Goal: Task Accomplishment & Management: Complete application form

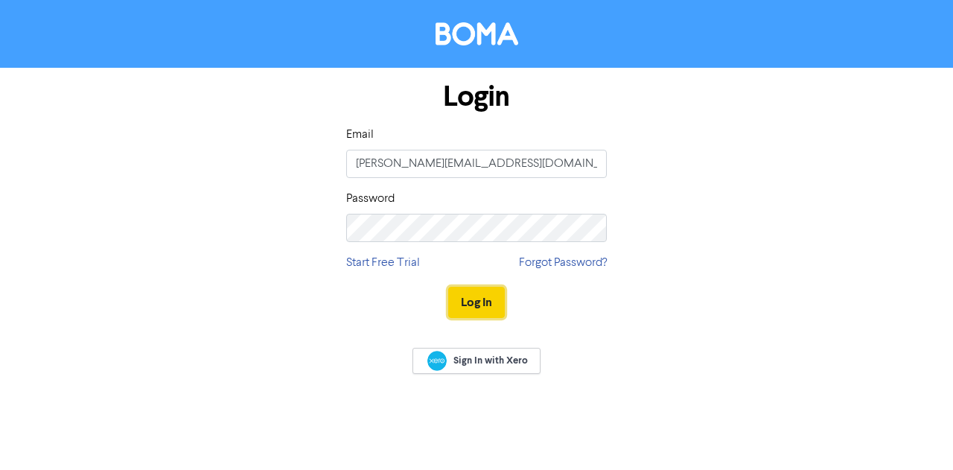
click at [472, 299] on button "Log In" at bounding box center [476, 302] width 57 height 31
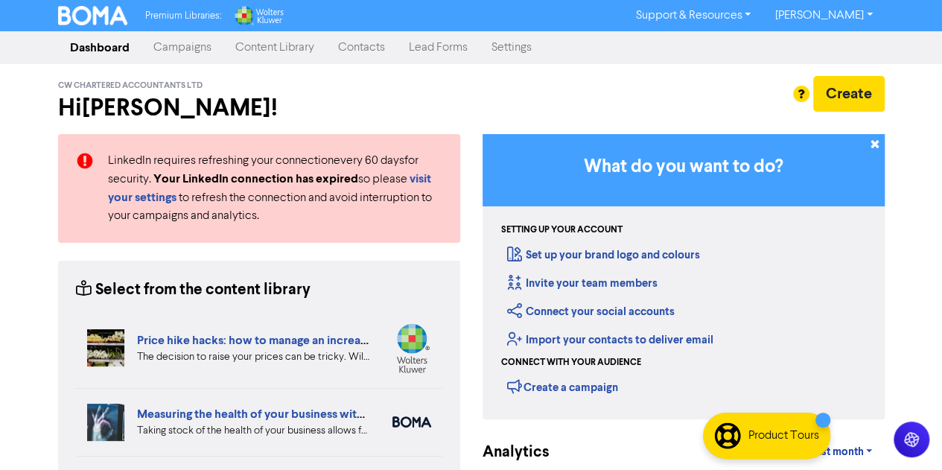
click at [187, 50] on link "Campaigns" at bounding box center [182, 48] width 82 height 30
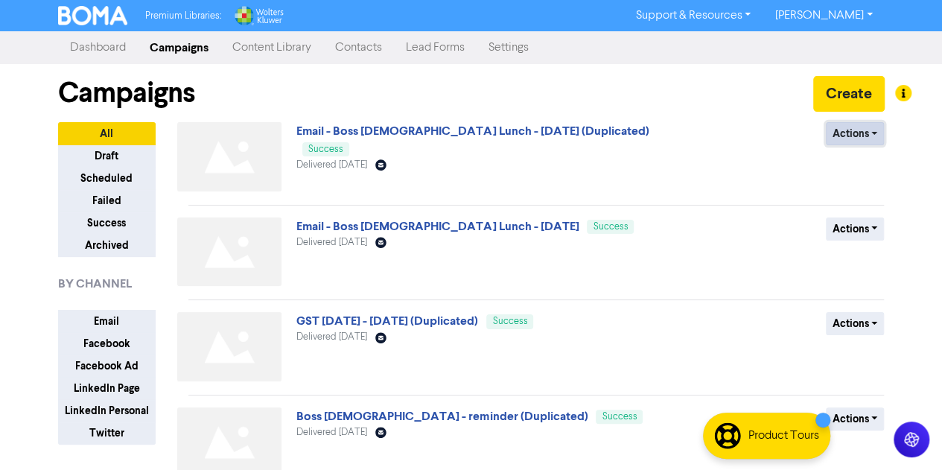
click at [868, 137] on button "Actions" at bounding box center [855, 133] width 59 height 23
click at [867, 165] on button "Duplicate" at bounding box center [882, 165] width 118 height 24
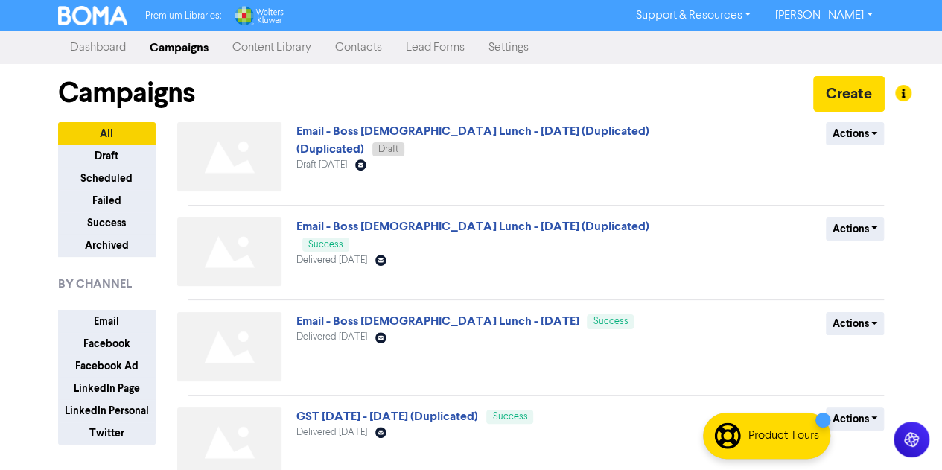
click at [374, 50] on link "Contacts" at bounding box center [358, 48] width 71 height 30
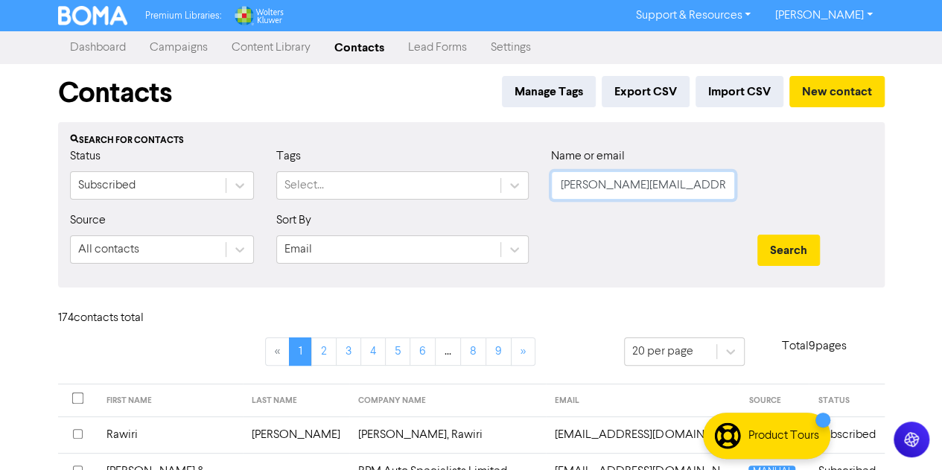
drag, startPoint x: 680, startPoint y: 190, endPoint x: 535, endPoint y: 191, distance: 145.2
click at [535, 191] on div "Status Subscribed Tags Select... Name or email [PERSON_NAME][EMAIL_ADDRESS][DOM…" at bounding box center [471, 179] width 825 height 64
type input "[PERSON_NAME]"
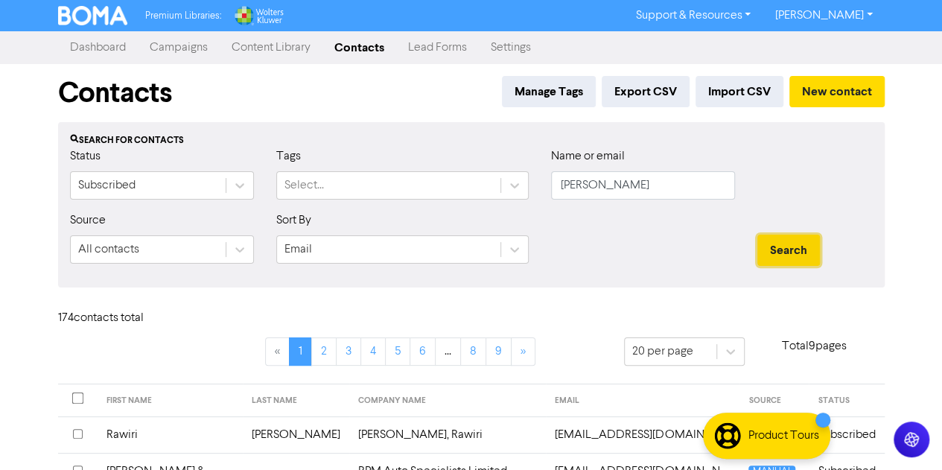
click at [786, 246] on button "Search" at bounding box center [788, 249] width 63 height 31
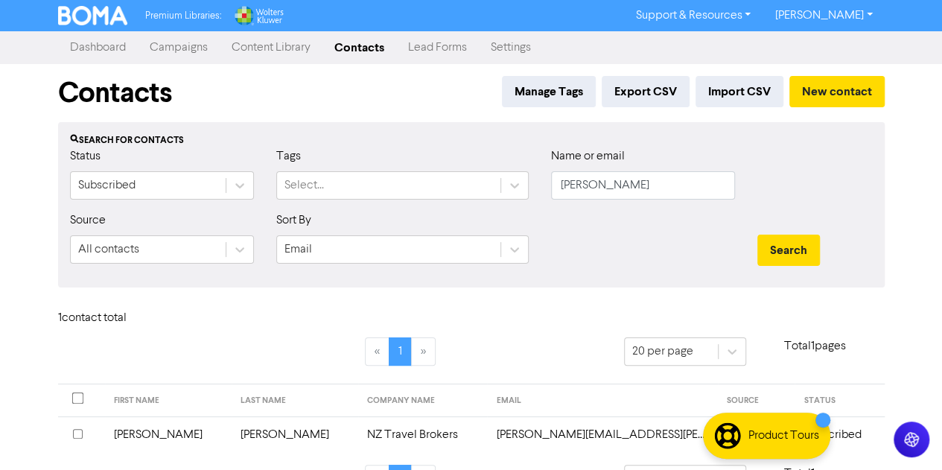
click at [358, 432] on td "NZ Travel Brokers" at bounding box center [423, 434] width 130 height 36
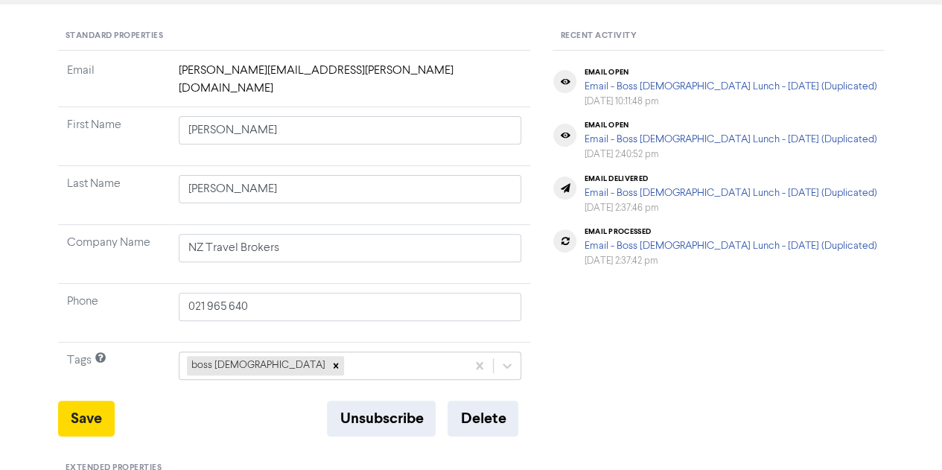
scroll to position [150, 0]
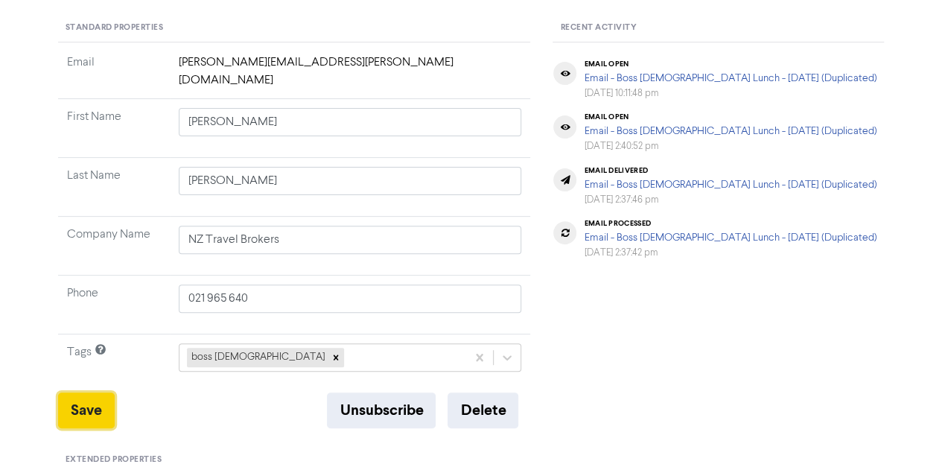
click at [95, 392] on button "Save" at bounding box center [86, 410] width 57 height 36
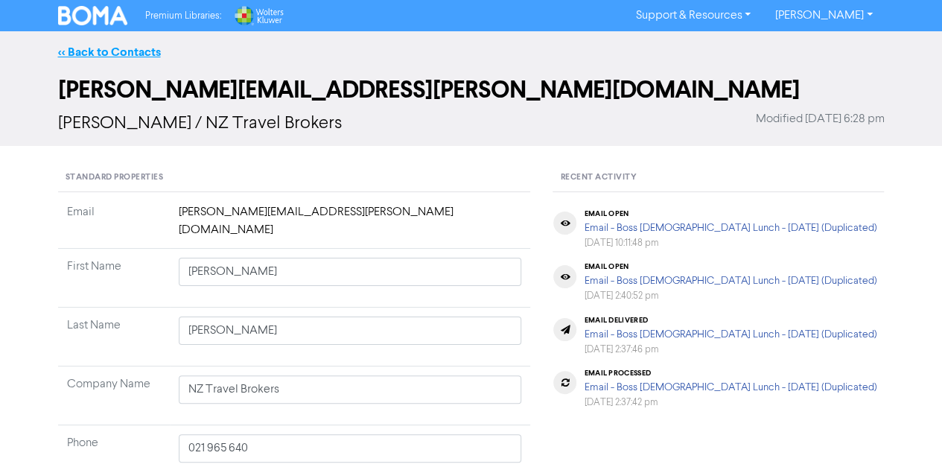
click at [133, 53] on link "<< Back to Contacts" at bounding box center [109, 52] width 103 height 15
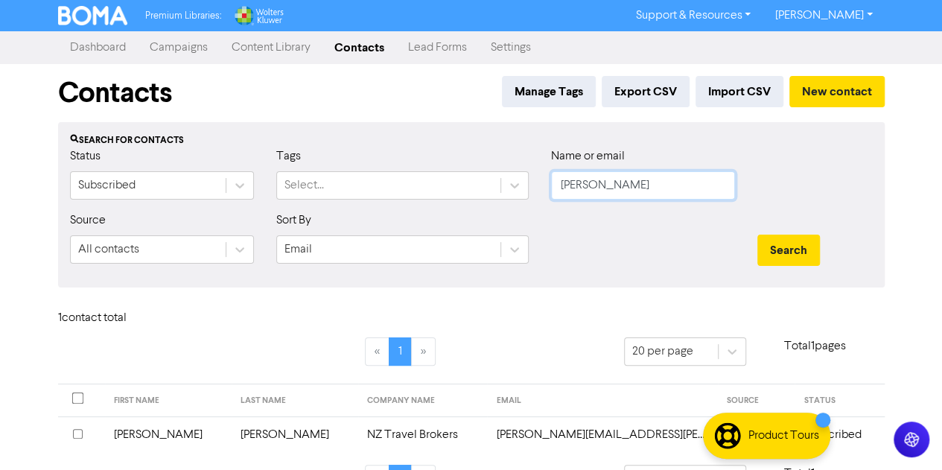
drag, startPoint x: 616, startPoint y: 185, endPoint x: 533, endPoint y: 178, distance: 83.7
click at [533, 178] on div "Status Subscribed Tags Select... Name or email [PERSON_NAME]" at bounding box center [471, 179] width 825 height 64
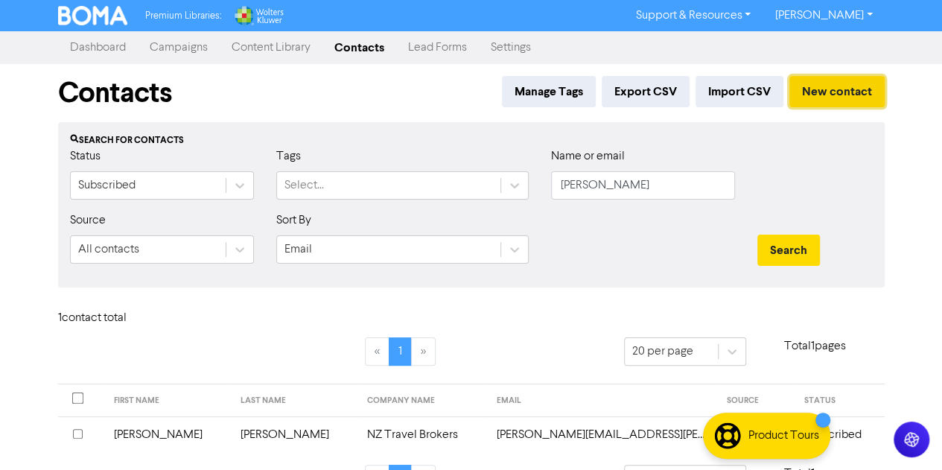
click at [834, 89] on button "New contact" at bounding box center [836, 91] width 95 height 31
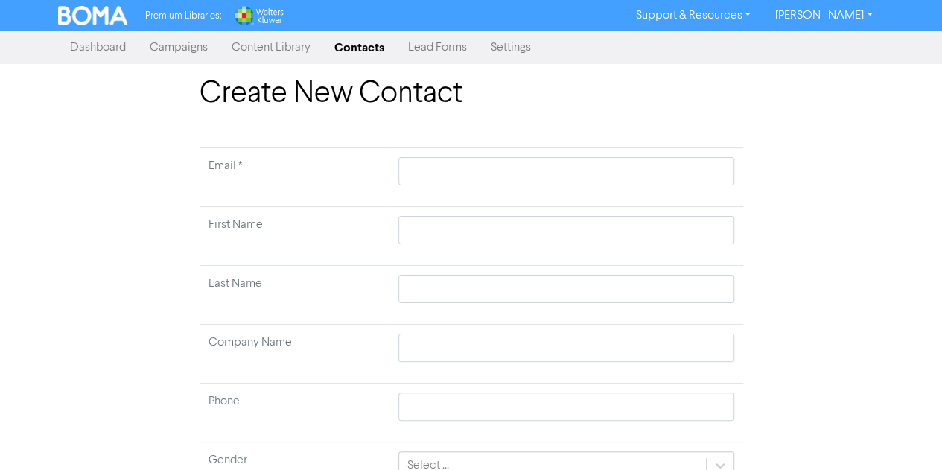
click at [433, 185] on td at bounding box center [565, 177] width 353 height 59
click at [436, 170] on input "text" at bounding box center [565, 171] width 335 height 28
type input "M"
type input "Ma"
type input "Mag"
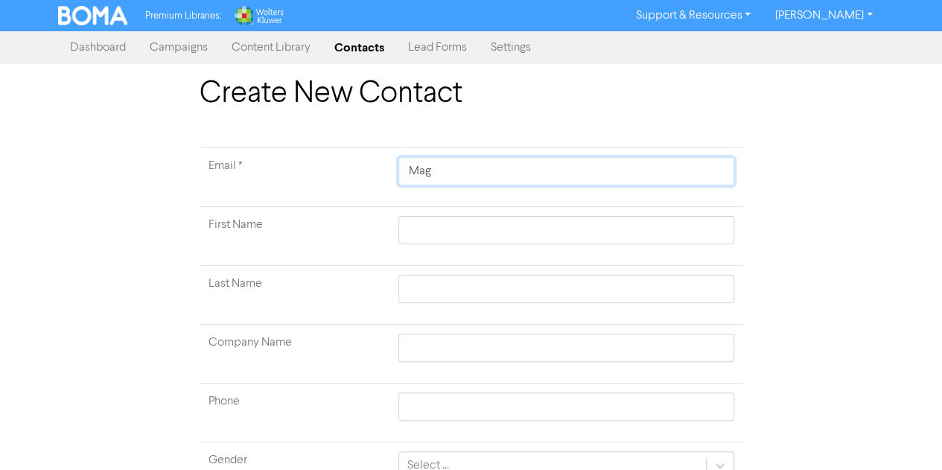
type input "Magg"
type input "Maggi"
type input "[PERSON_NAME]"
type input "Maggi"
type input "Magg"
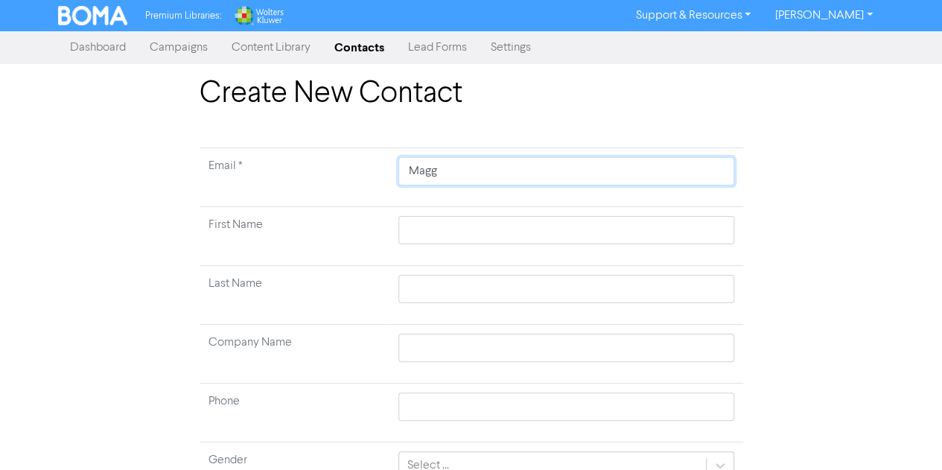
type input "Mag"
type input "Ma"
type input "M"
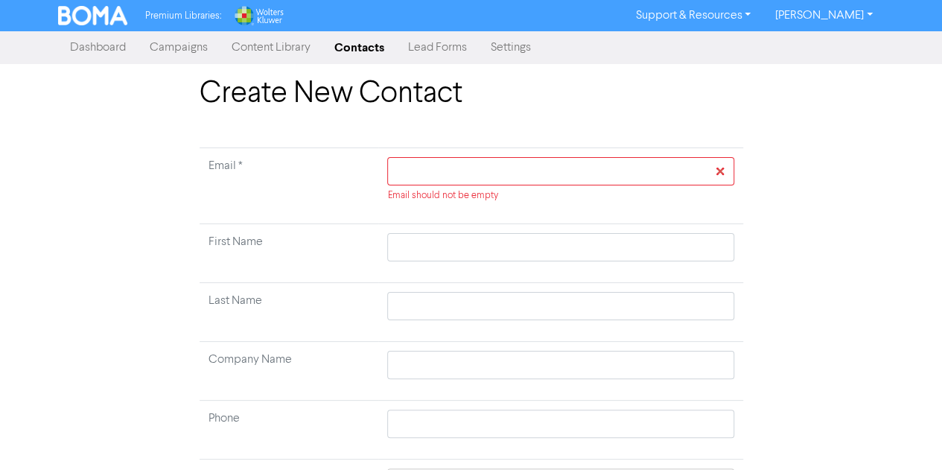
click at [344, 202] on td "Email *" at bounding box center [288, 186] width 179 height 76
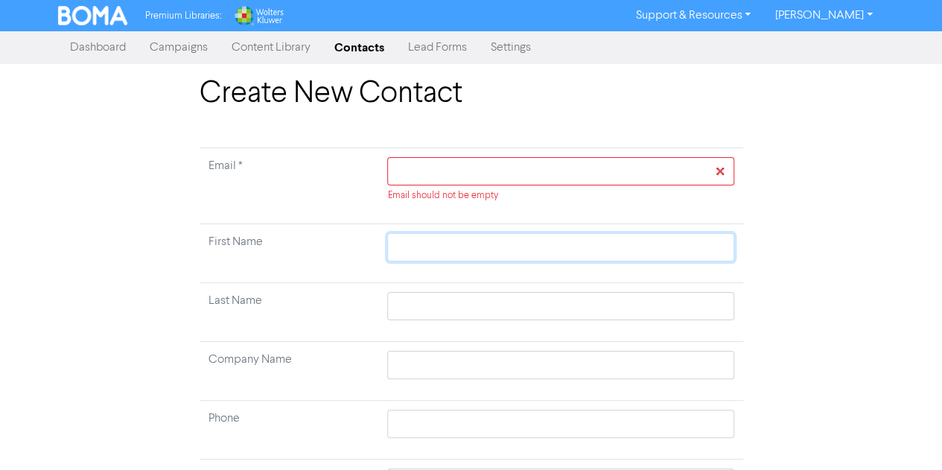
click at [408, 254] on input "text" at bounding box center [560, 247] width 346 height 28
type input "M"
type input "Ma"
type input "Mag"
type input "Magg"
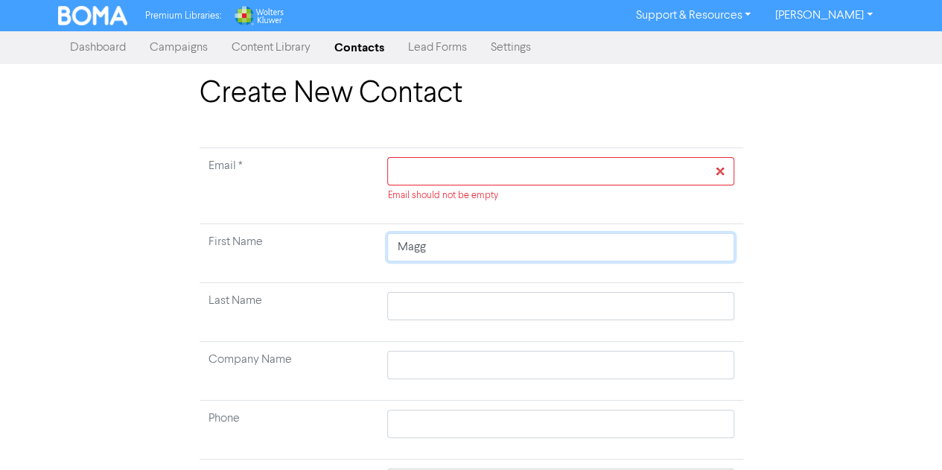
type input "Maggi"
type input "[PERSON_NAME]"
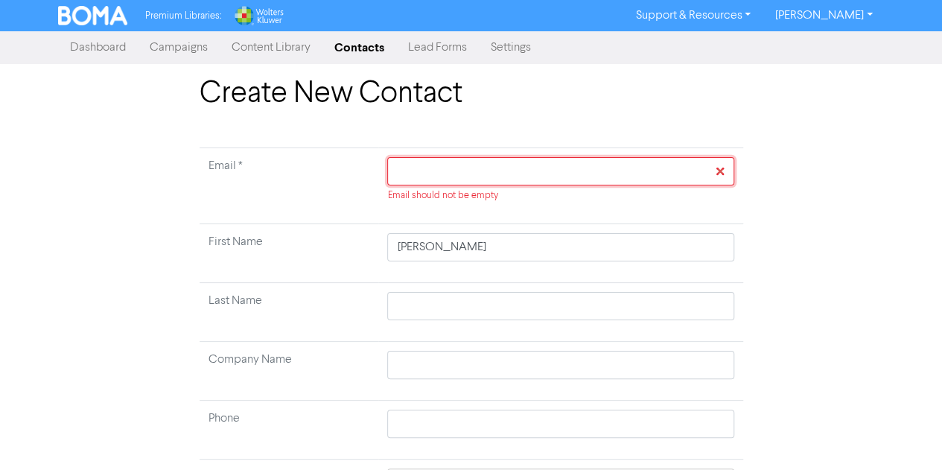
click at [408, 178] on input "text" at bounding box center [560, 171] width 346 height 28
type input "m"
type input "mr"
type input "mr."
type input "mr.b"
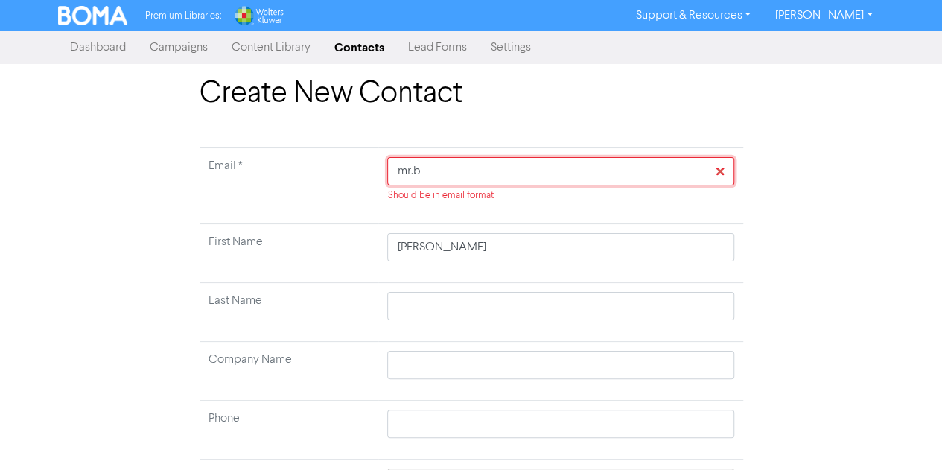
type input "[DOMAIN_NAME]"
type input "mr.bro"
type input "[PERSON_NAME]"
type input "mr.brows"
type input "mr.brows0"
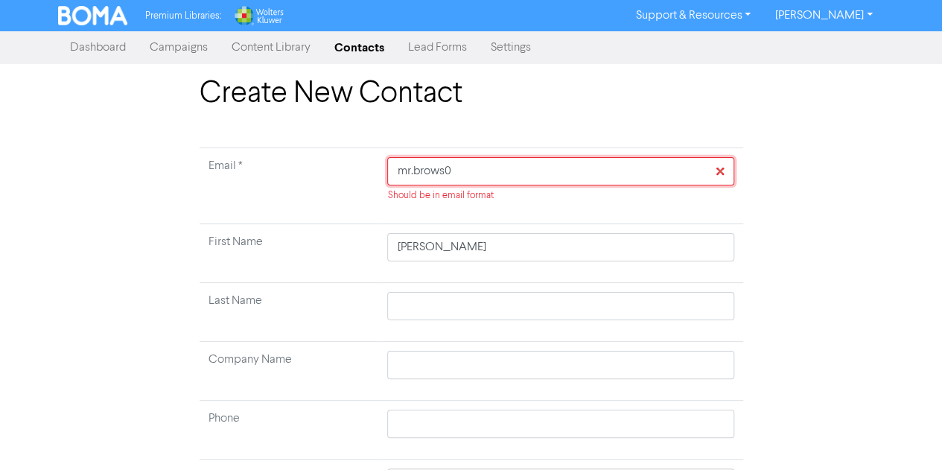
type input "mr.brows04"
type input "mr.brows04@"
type input "mr.brows04@g"
type input "mr.brows04@gm"
type input "mr.brows04@gma"
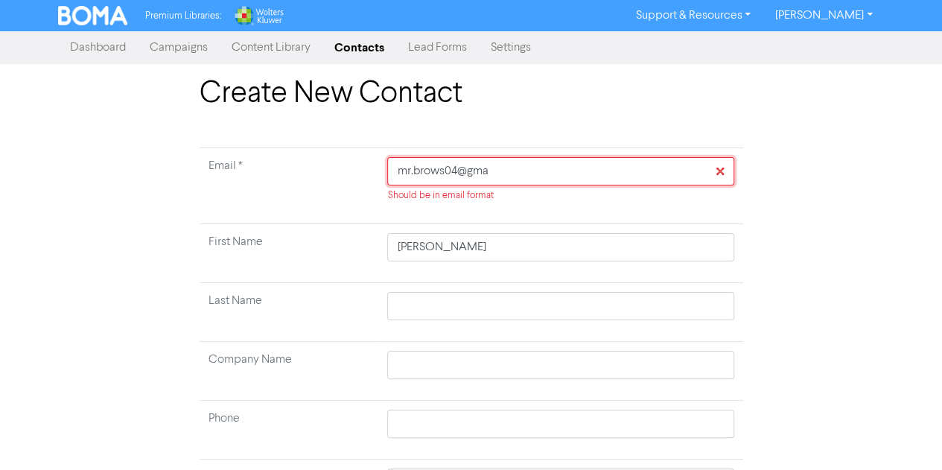
type input "mr.brows04@gmai"
type input "[EMAIL_ADDRESS]"
type input "[EMAIL_ADDRESS]."
type input "mr.brows04@gmail.c"
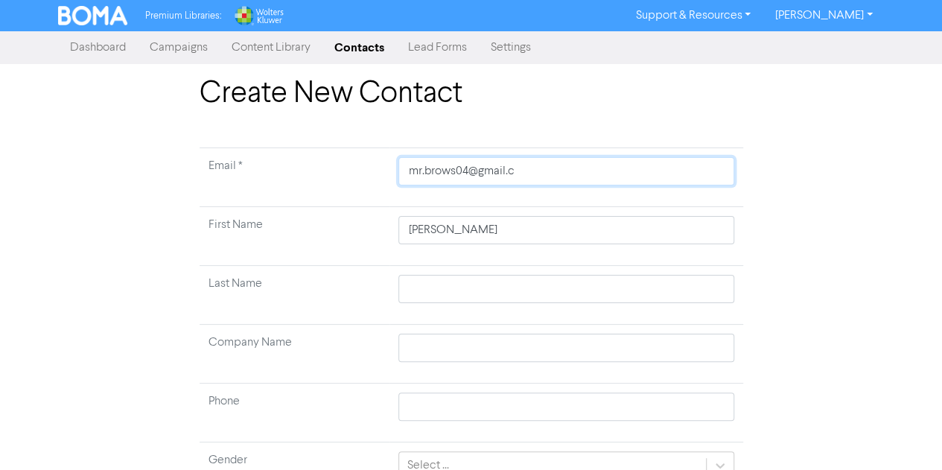
type input "[EMAIL_ADDRESS][DOMAIN_NAME]"
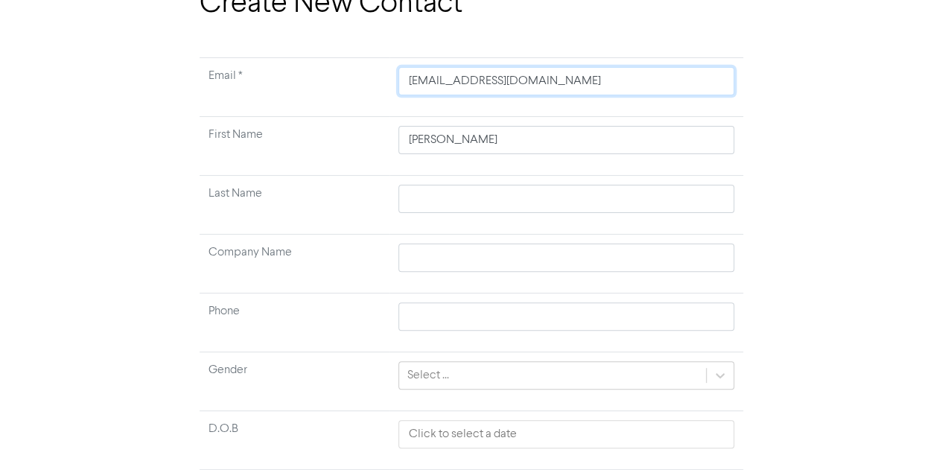
scroll to position [94, 0]
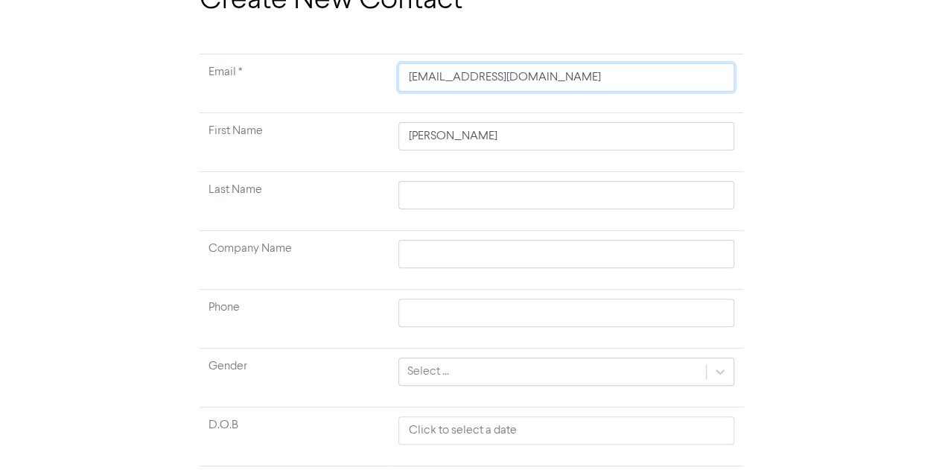
type input "[EMAIL_ADDRESS][DOMAIN_NAME]"
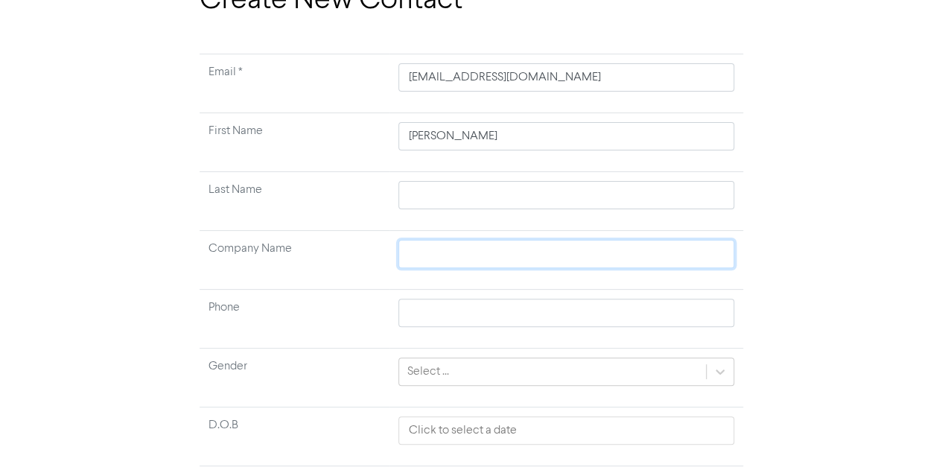
click at [455, 248] on input "text" at bounding box center [565, 254] width 335 height 28
type input "M"
type input "Mr"
type input "Mr B"
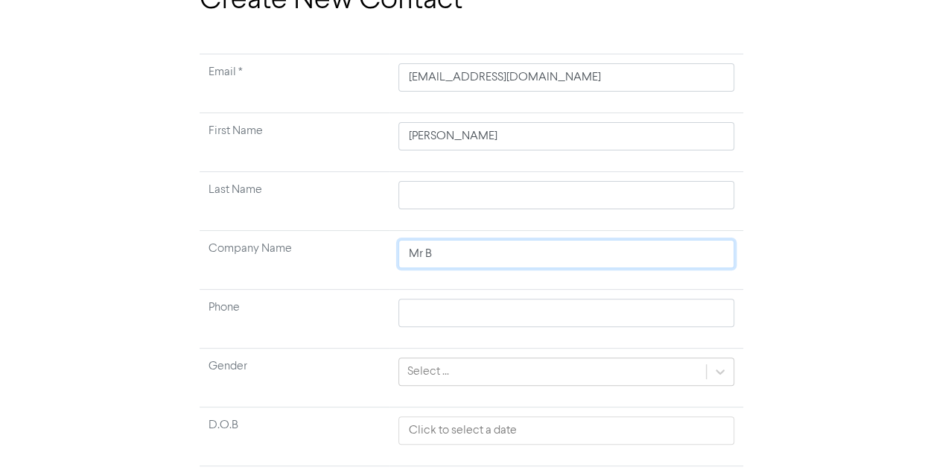
type input "Mr [PERSON_NAME]"
type input "[PERSON_NAME]"
type input "Mr [PERSON_NAME]"
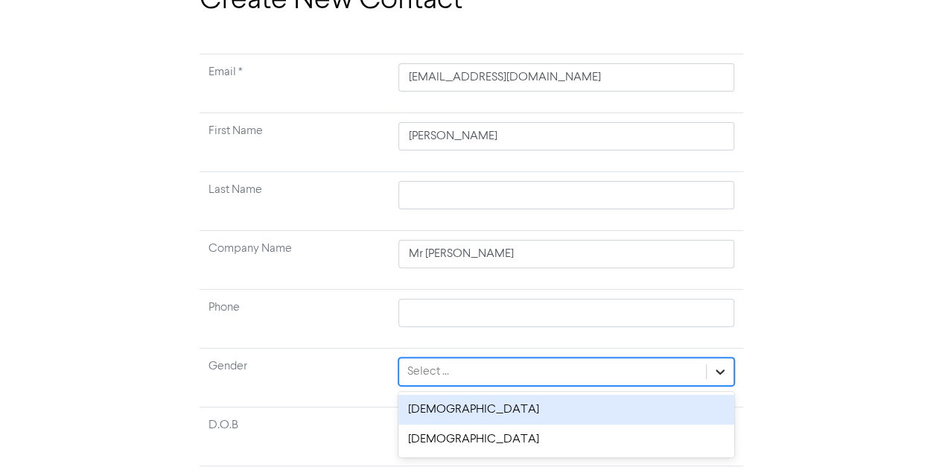
click at [721, 365] on icon at bounding box center [719, 371] width 15 height 15
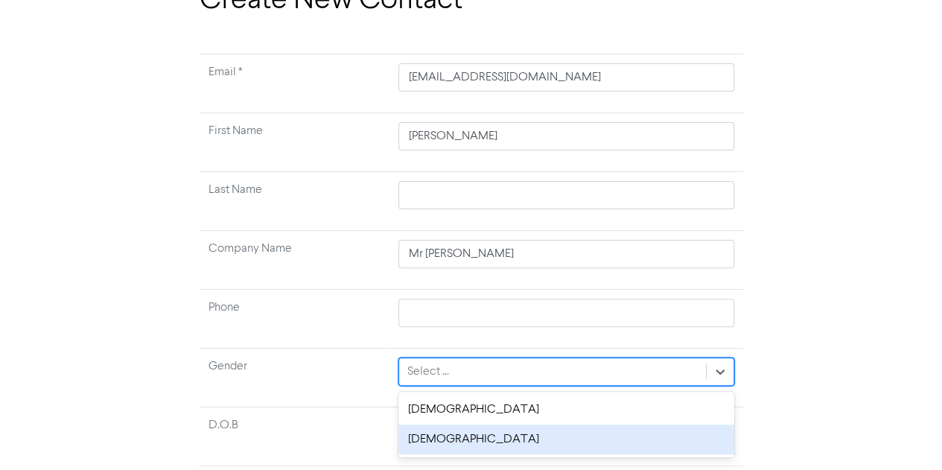
click at [457, 434] on div "[DEMOGRAPHIC_DATA]" at bounding box center [565, 439] width 335 height 30
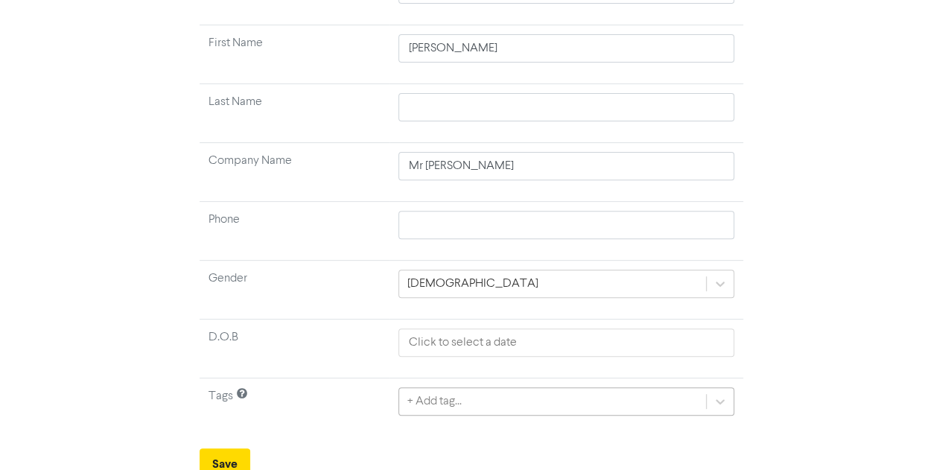
scroll to position [354, 0]
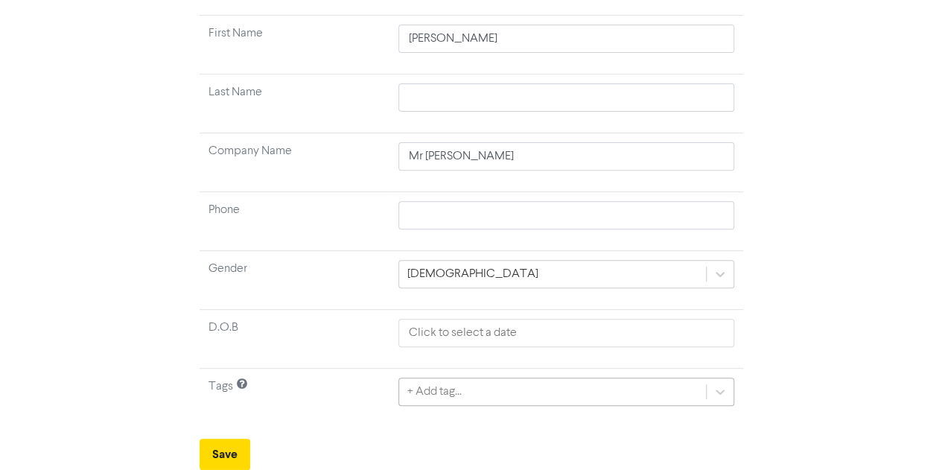
click at [459, 394] on div "+ Add tag..." at bounding box center [565, 391] width 335 height 28
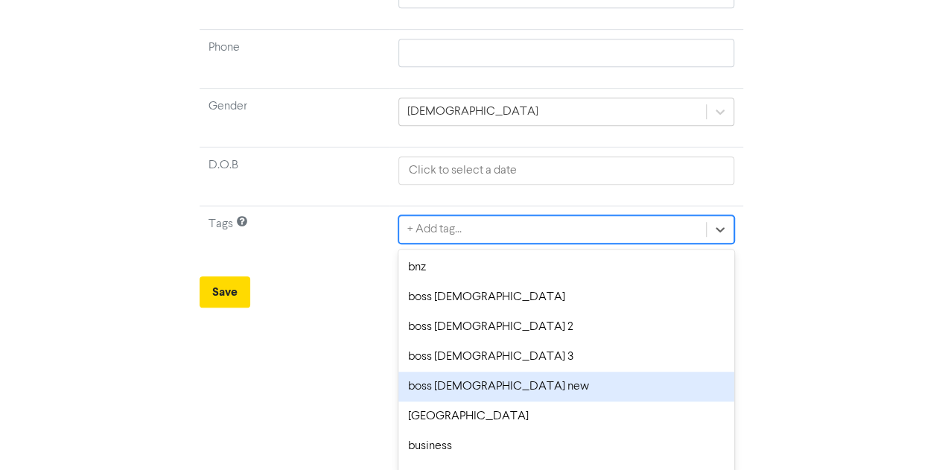
click at [454, 386] on div "boss [DEMOGRAPHIC_DATA] new" at bounding box center [565, 386] width 335 height 30
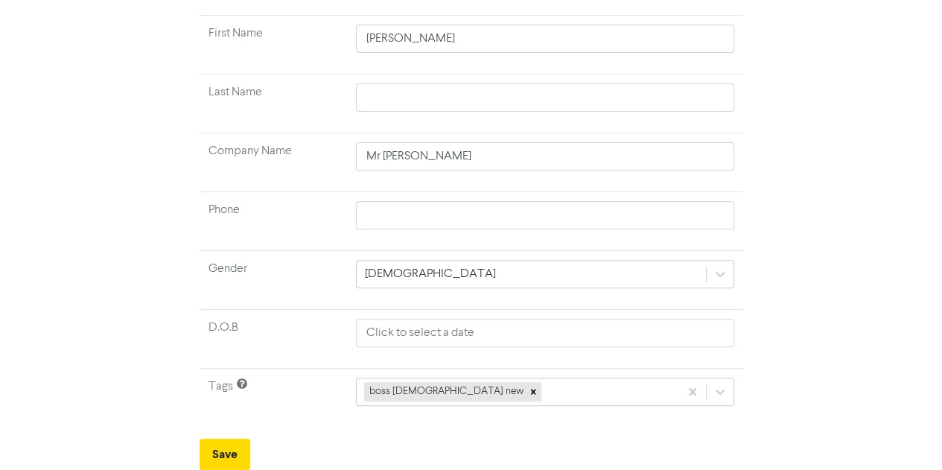
scroll to position [188, 0]
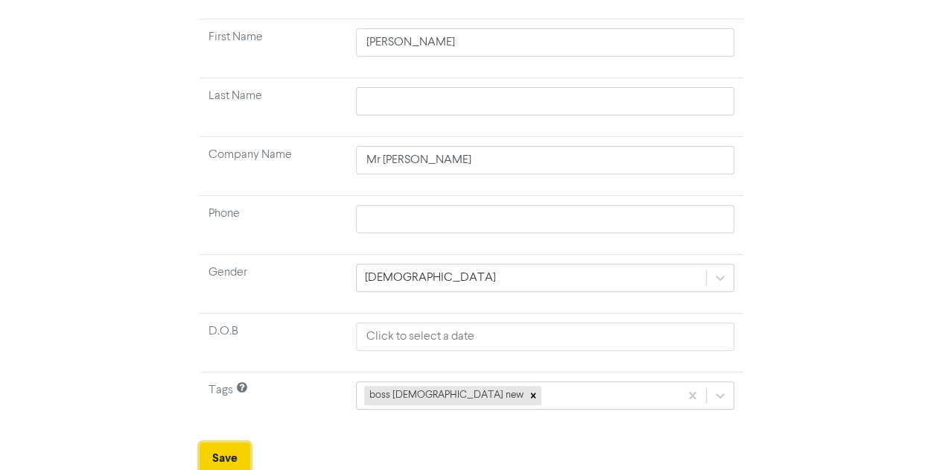
click at [225, 447] on button "Save" at bounding box center [224, 457] width 51 height 31
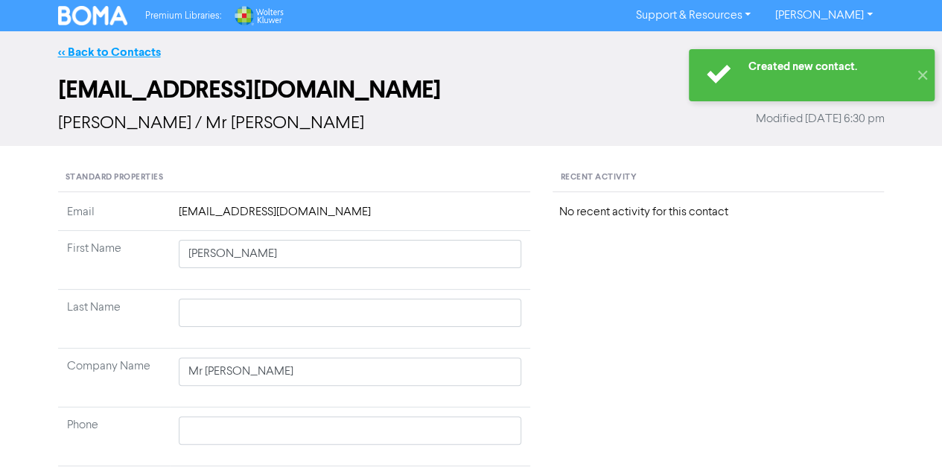
click at [138, 45] on link "<< Back to Contacts" at bounding box center [109, 52] width 103 height 15
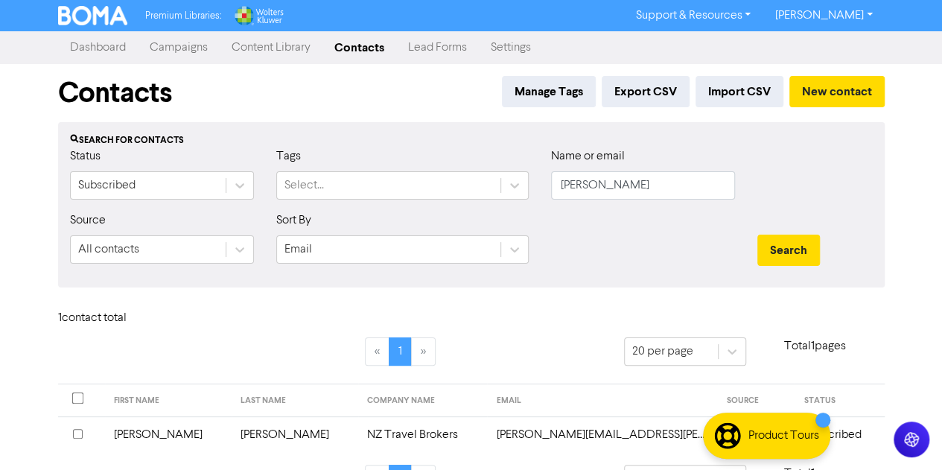
click at [186, 47] on link "Campaigns" at bounding box center [179, 48] width 82 height 30
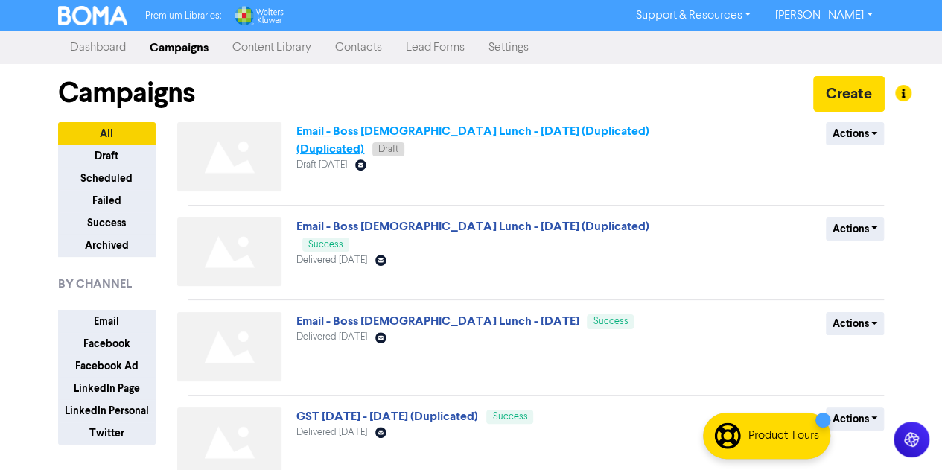
click at [528, 135] on link "Email - Boss [DEMOGRAPHIC_DATA] Lunch - [DATE] (Duplicated) (Duplicated)" at bounding box center [472, 140] width 352 height 33
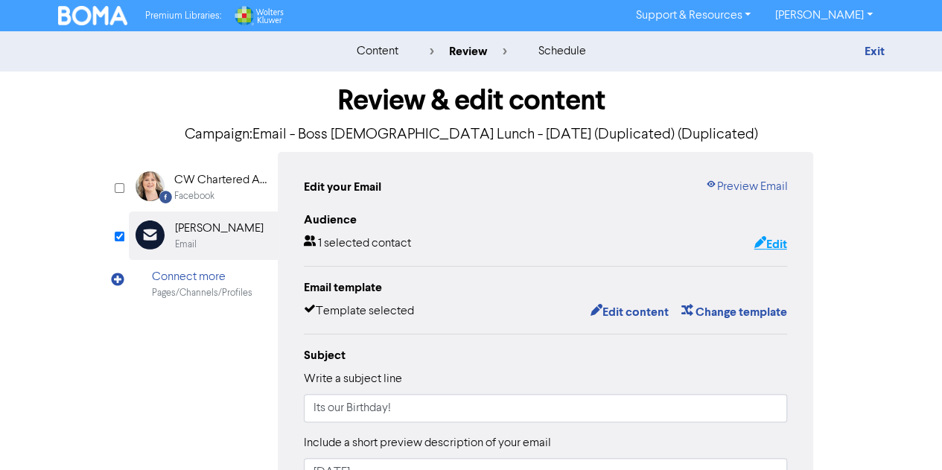
click at [768, 240] on button "Edit" at bounding box center [770, 243] width 34 height 19
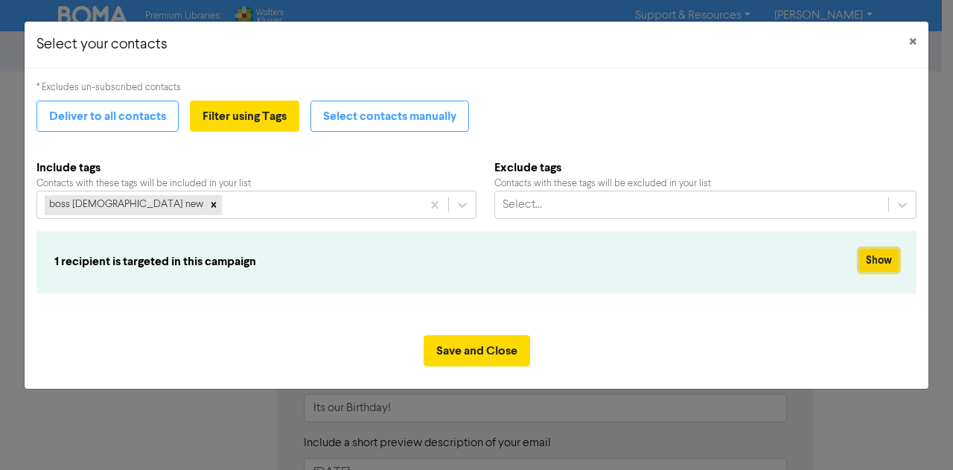
click at [874, 252] on button "Show" at bounding box center [878, 260] width 39 height 23
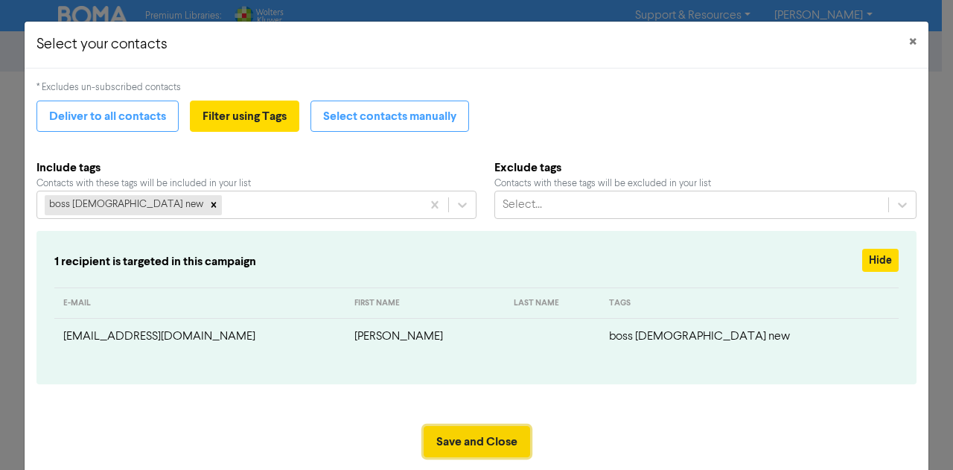
click at [464, 430] on button "Save and Close" at bounding box center [477, 441] width 106 height 31
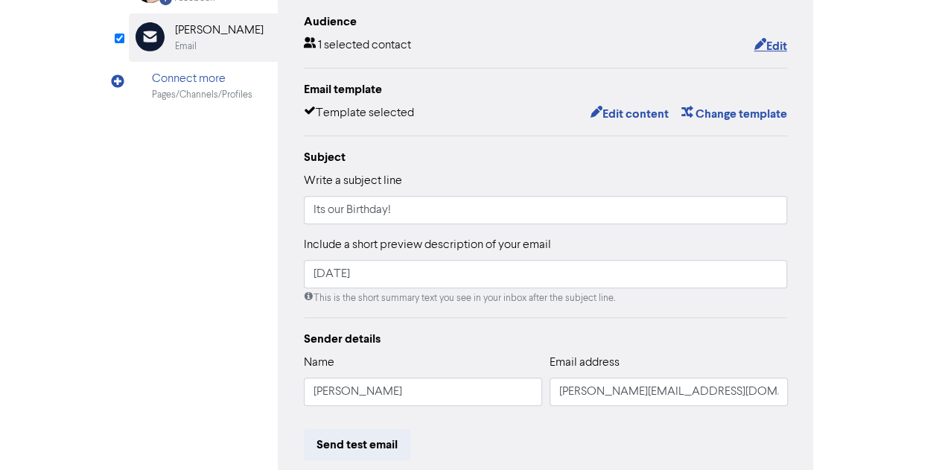
scroll to position [380, 0]
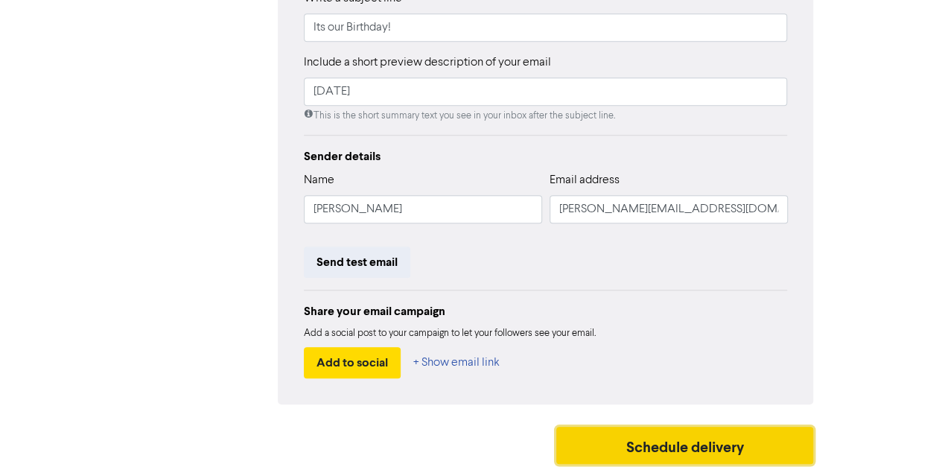
click at [679, 433] on button "Schedule delivery" at bounding box center [685, 445] width 258 height 37
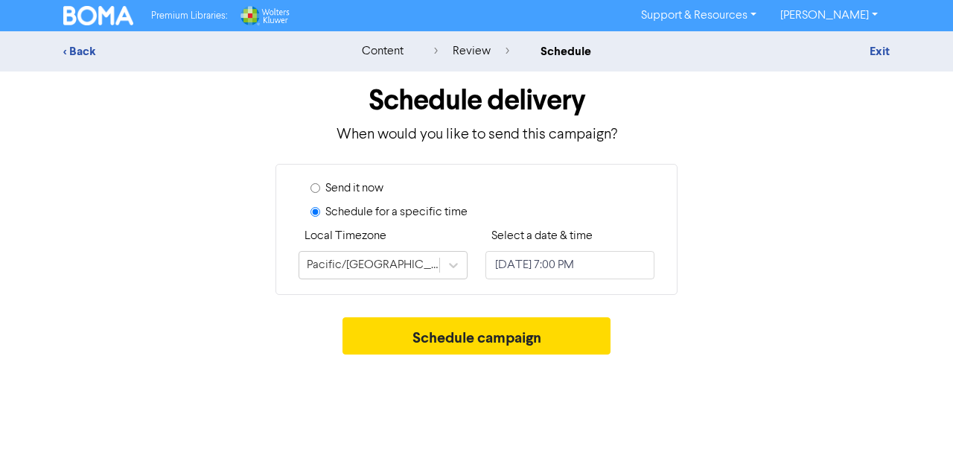
click at [316, 187] on input "Send it now" at bounding box center [315, 188] width 10 height 10
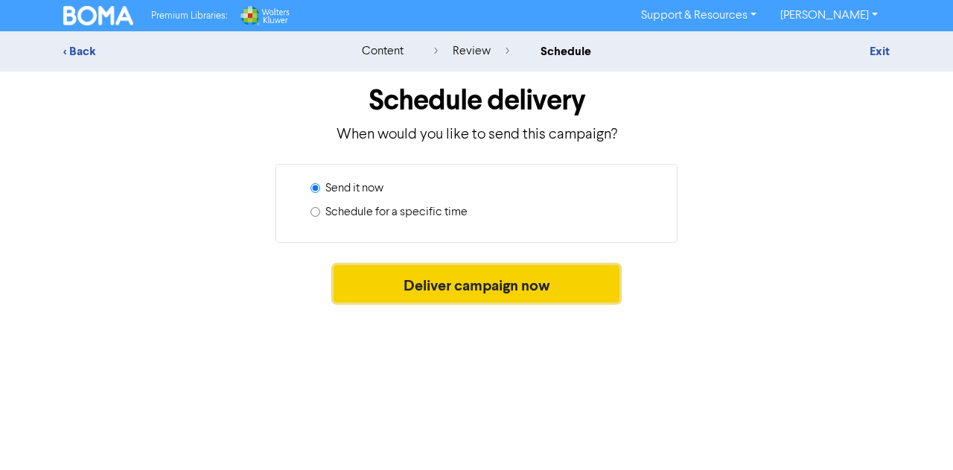
click at [430, 278] on button "Deliver campaign now" at bounding box center [476, 283] width 287 height 37
